Goal: Information Seeking & Learning: Check status

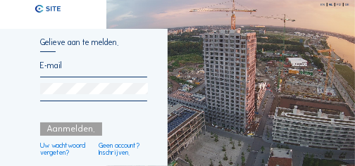
type input "[EMAIL_ADDRESS][DOMAIN_NAME]"
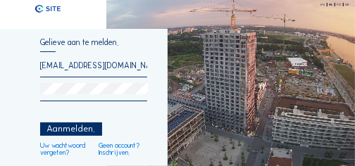
click at [75, 130] on div "Aanmelden." at bounding box center [71, 129] width 62 height 13
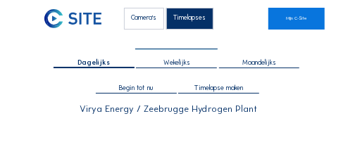
click at [172, 44] on input "text" at bounding box center [176, 43] width 82 height 8
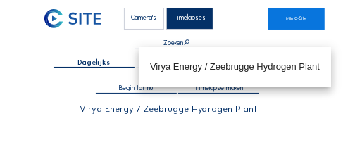
click at [200, 95] on div "Dagelijks Wekelijks Maandelijks Begin tot nu Timelapse maken" at bounding box center [177, 74] width 267 height 50
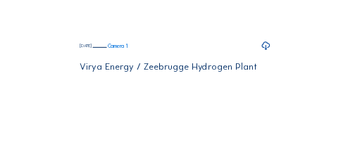
scroll to position [188, 0]
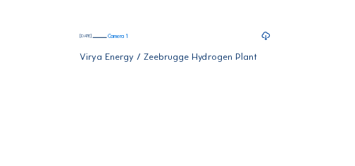
click at [265, 42] on icon at bounding box center [266, 36] width 10 height 12
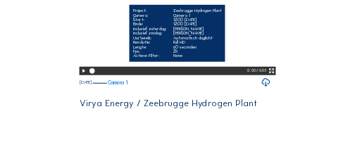
scroll to position [282, 0]
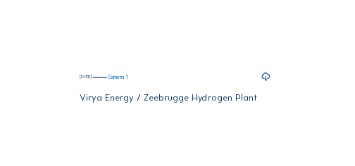
click at [345, 156] on div at bounding box center [345, 156] width 0 height 0
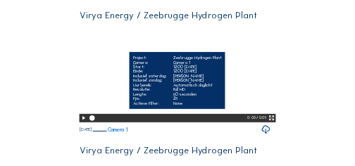
scroll to position [0, 0]
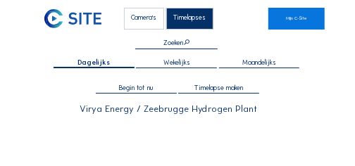
click at [149, 24] on div "Camera's" at bounding box center [144, 19] width 40 height 22
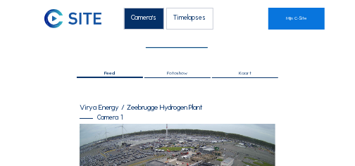
click at [179, 43] on input "text" at bounding box center [177, 42] width 62 height 6
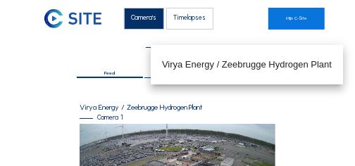
click at [179, 43] on input "text" at bounding box center [177, 42] width 62 height 6
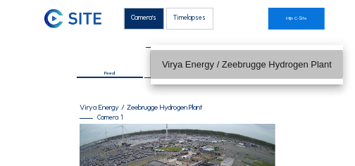
click at [188, 65] on div "Virya Energy / Zeebrugge Hydrogen Plant" at bounding box center [247, 64] width 170 height 11
type input "Virya Energy / Zeebrugge Hydrogen Plant"
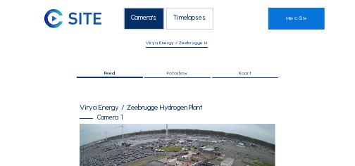
click at [145, 104] on div "Virya Energy / Zeebrugge Hydrogen Plant" at bounding box center [178, 108] width 197 height 8
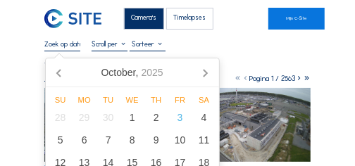
click at [71, 47] on input "text" at bounding box center [62, 43] width 36 height 9
click at [58, 77] on icon at bounding box center [60, 72] width 23 height 23
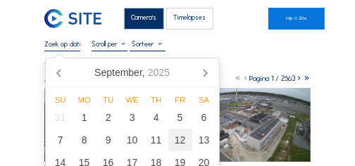
click at [176, 140] on div "12" at bounding box center [181, 140] width 24 height 23
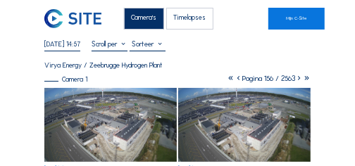
click at [74, 69] on div "Virya Energy / Zeebrugge Hydrogen Plant" at bounding box center [103, 65] width 118 height 7
click at [298, 79] on icon at bounding box center [299, 78] width 8 height 9
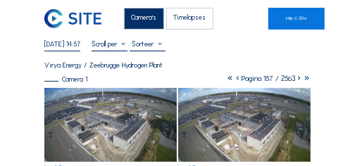
click at [297, 79] on icon at bounding box center [299, 78] width 8 height 9
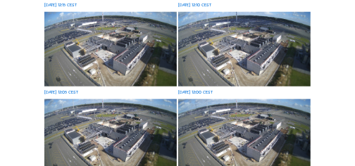
scroll to position [410, 0]
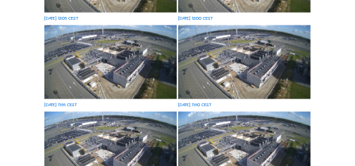
click at [131, 75] on img at bounding box center [110, 62] width 133 height 75
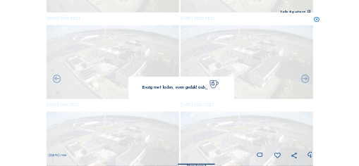
scroll to position [413, 0]
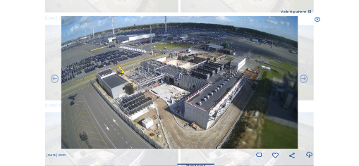
click at [318, 20] on icon at bounding box center [317, 19] width 6 height 6
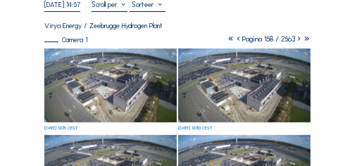
scroll to position [0, 0]
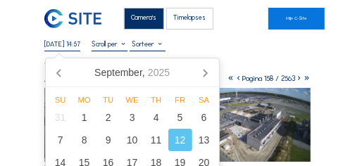
click at [51, 44] on input "[DATE] 14:57" at bounding box center [62, 43] width 36 height 9
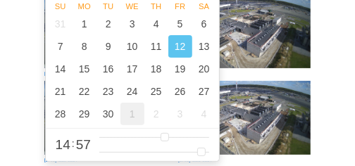
scroll to position [168, 0]
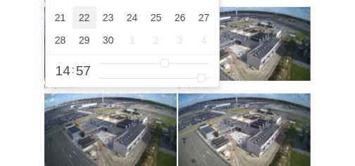
click at [83, 21] on div "22" at bounding box center [85, 17] width 24 height 23
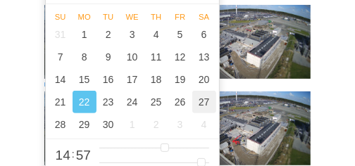
scroll to position [94, 0]
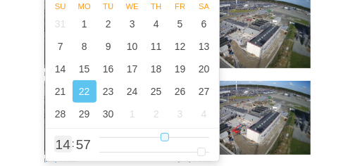
type input "[DATE] 13:57"
type input "13"
type input "[DATE] 12:57"
type input "12"
type input "[DATE] 11:57"
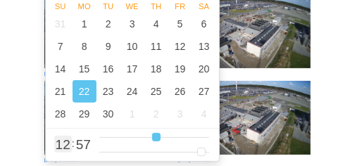
type input "11"
type input "[DATE] 10:57"
type input "10"
type input "[DATE] 09:57"
type input "9"
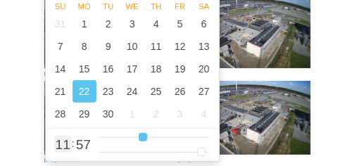
type input "[DATE] 08:57"
type input "8"
type input "[DATE] 09:57"
drag, startPoint x: 161, startPoint y: 137, endPoint x: 140, endPoint y: 139, distance: 21.2
type input "9"
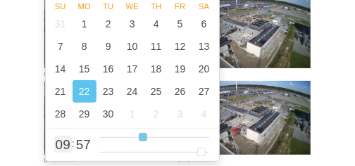
click at [140, 139] on input "range" at bounding box center [154, 138] width 110 height 12
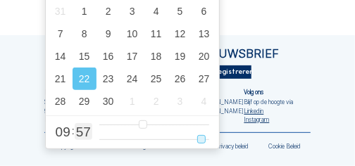
scroll to position [0, 0]
type input "[DATE] 09:56"
type input "56"
type input "[DATE] 09:55"
type input "55"
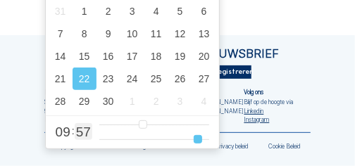
type input "[DATE] 09:54"
type input "54"
type input "[DATE] 09:53"
type input "53"
type input "[DATE] 09:52"
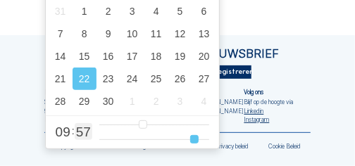
type input "52"
type input "[DATE] 09:51"
type input "51"
type input "[DATE] 09:50"
type input "50"
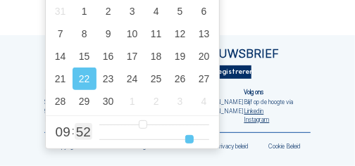
type input "[DATE] 09:49"
type input "49"
type input "[DATE] 09:48"
type input "48"
type input "[DATE] 09:47"
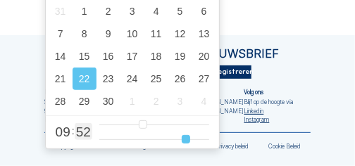
type input "47"
type input "[DATE] 09:46"
type input "46"
type input "[DATE] 09:45"
type input "45"
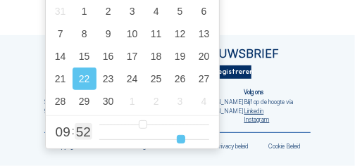
type input "[DATE] 09:44"
type input "44"
type input "[DATE] 09:43"
type input "43"
type input "[DATE] 09:42"
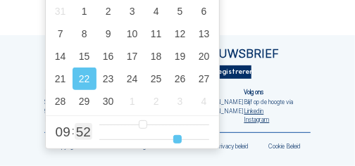
type input "42"
type input "[DATE] 09:40"
type input "40"
type input "[DATE] 09:39"
type input "39"
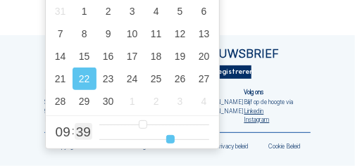
type input "[DATE] 09:38"
type input "38"
type input "[DATE] 09:37"
type input "37"
type input "[DATE] 09:36"
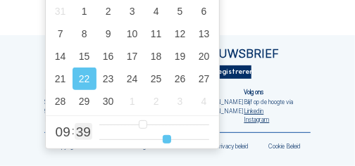
type input "36"
type input "[DATE] 09:35"
type input "35"
type input "[DATE] 09:34"
type input "34"
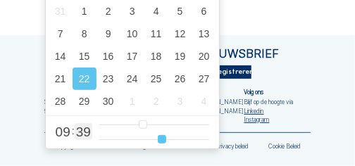
type input "[DATE] 09:33"
type input "33"
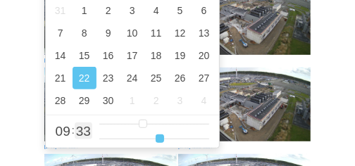
type input "[DATE] 09:32"
type input "32"
type input "[DATE] 09:31"
type input "31"
type input "[DATE] 09:30"
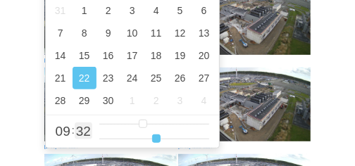
type input "30"
type input "[DATE] 09:29"
type input "29"
type input "[DATE] 09:28"
type input "28"
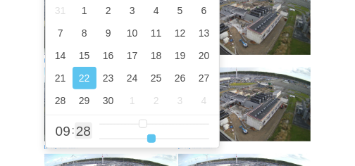
type input "[DATE] 09:27"
type input "27"
type input "[DATE] 09:26"
type input "26"
type input "[DATE] 09:25"
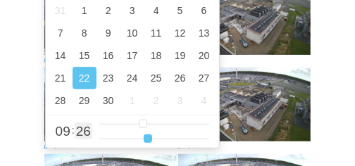
type input "25"
type input "[DATE] 09:24"
type input "24"
type input "[DATE] 09:23"
type input "23"
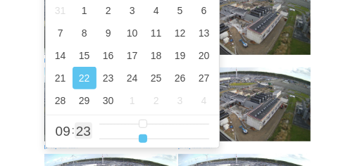
type input "[DATE] 09:22"
type input "22"
type input "[DATE] 09:21"
type input "21"
type input "[DATE] 09:20"
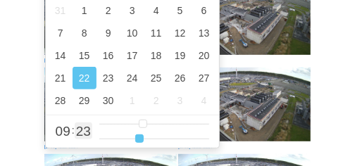
type input "20"
type input "[DATE] 09:19"
type input "19"
type input "[DATE] 09:18"
type input "18"
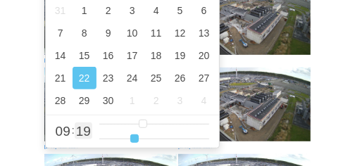
type input "[DATE] 09:17"
type input "17"
type input "[DATE] 09:16"
type input "16"
type input "[DATE] 09:15"
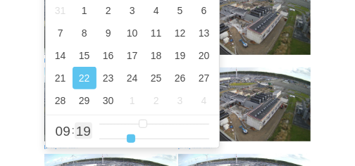
type input "15"
type input "[DATE] 09:14"
type input "14"
type input "[DATE] 09:13"
type input "13"
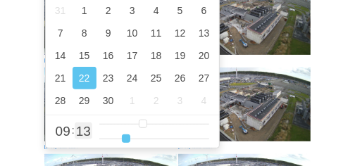
type input "[DATE] 09:12"
type input "12"
type input "[DATE] 09:11"
type input "11"
type input "[DATE] 09:10"
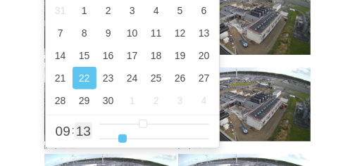
type input "10"
type input "[DATE] 09:09"
type input "9"
type input "[DATE] 09:08"
type input "8"
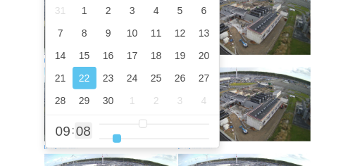
type input "[DATE] 09:07"
type input "7"
type input "[DATE] 09:06"
type input "6"
type input "[DATE] 09:05"
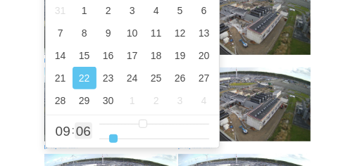
type input "5"
type input "[DATE] 09:04"
type input "4"
type input "[DATE] 09:03"
type input "3"
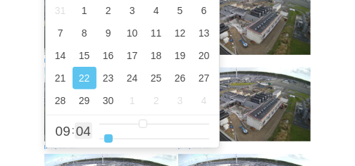
type input "[DATE] 09:02"
type input "2"
type input "[DATE] 09:01"
type input "1"
type input "[DATE] 09:00"
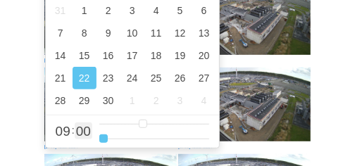
drag, startPoint x: 199, startPoint y: 140, endPoint x: 102, endPoint y: 141, distance: 97.3
type input "0"
click at [102, 141] on input "range" at bounding box center [154, 139] width 110 height 12
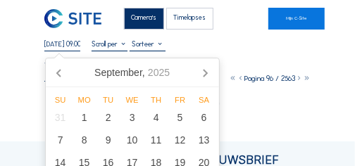
click at [234, 118] on div "Camera's Timelapses Mijn C-Site [DATE] 09:00 Volledig [PERSON_NAME] Virya Energ…" at bounding box center [177, 136] width 355 height 273
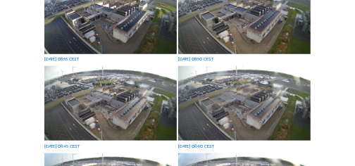
scroll to position [188, 0]
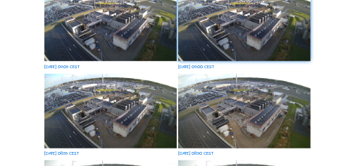
click at [248, 39] on img at bounding box center [244, 24] width 133 height 75
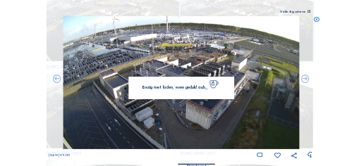
scroll to position [189, 0]
